Goal: Consume media (video, audio)

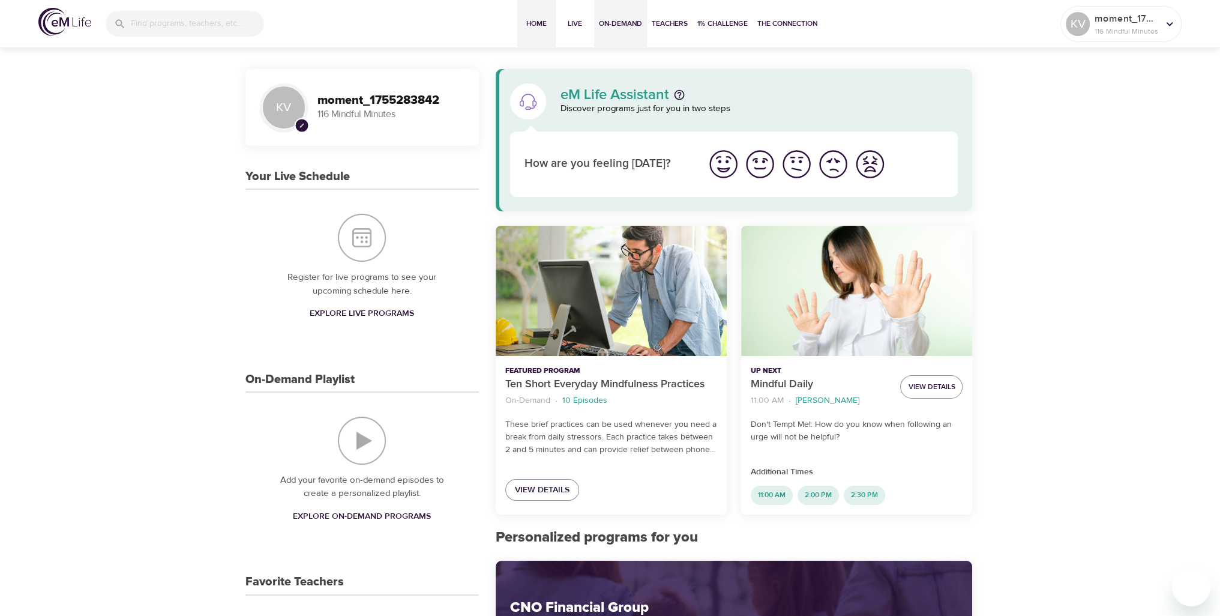
click at [608, 29] on span "On-Demand" at bounding box center [620, 23] width 43 height 13
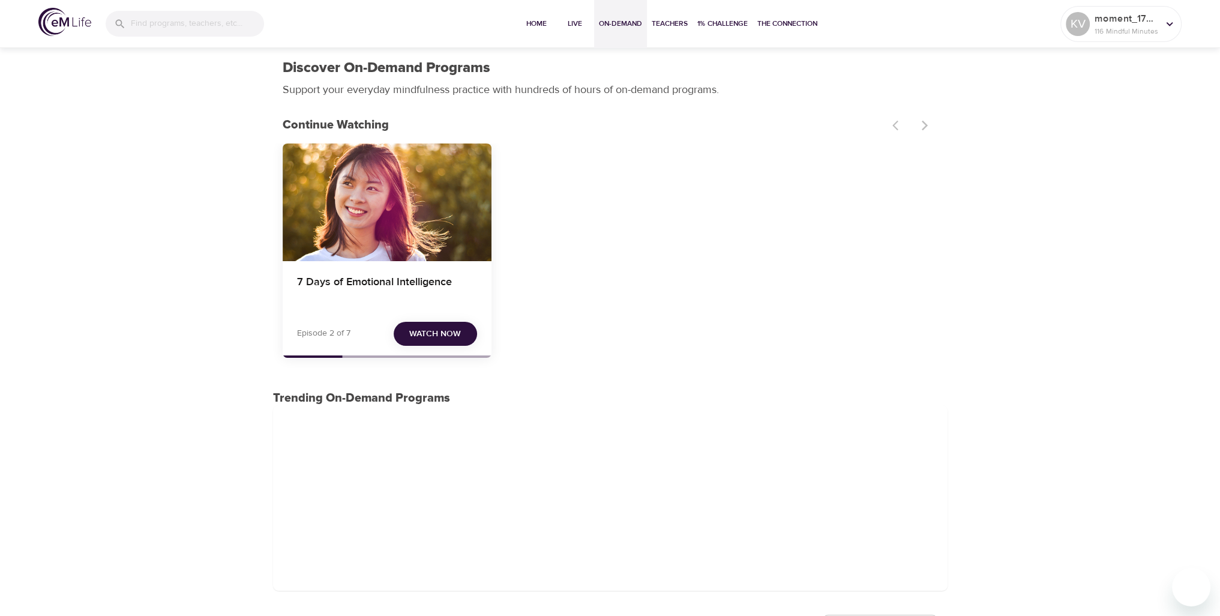
click at [448, 329] on span "Watch Now" at bounding box center [435, 333] width 52 height 15
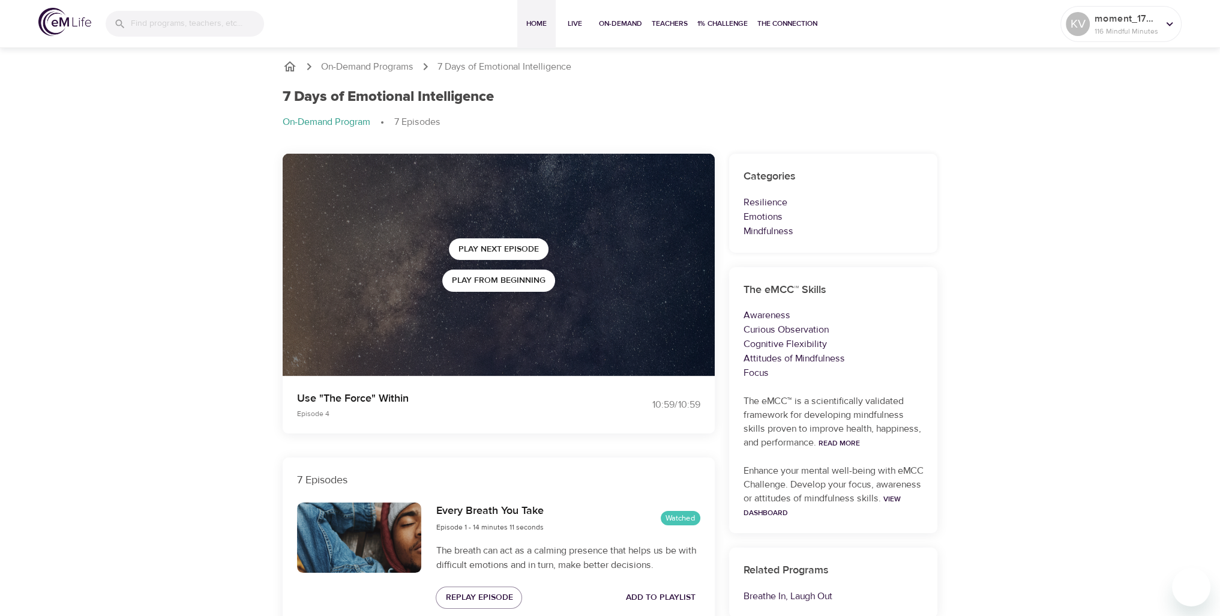
click at [522, 25] on span "Home" at bounding box center [536, 23] width 29 height 13
